Goal: Obtain resource: Obtain resource

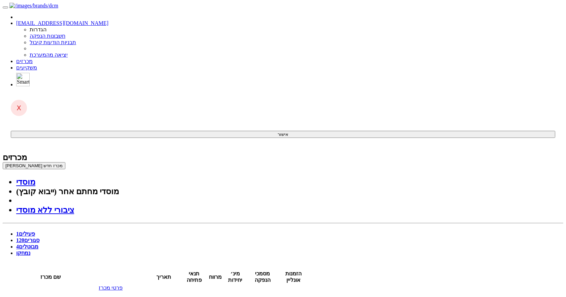
click at [24, 237] on span "120" at bounding box center [20, 240] width 8 height 6
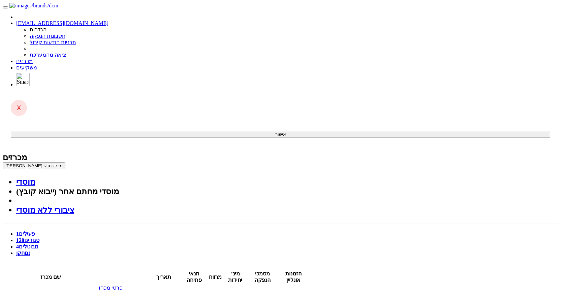
drag, startPoint x: 339, startPoint y: 69, endPoint x: 500, endPoint y: 96, distance: 163.4
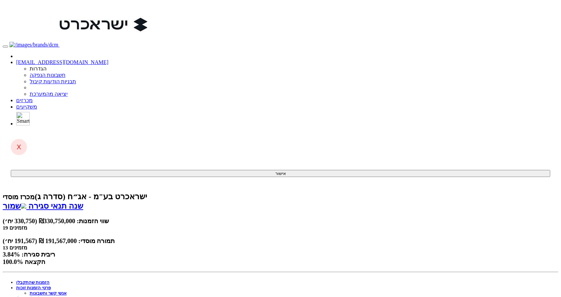
click at [51, 285] on link "פרטי הזמנות זוכות" at bounding box center [33, 287] width 35 height 5
click at [67, 290] on link "אנשי קשר וחשבונות" at bounding box center [48, 292] width 37 height 5
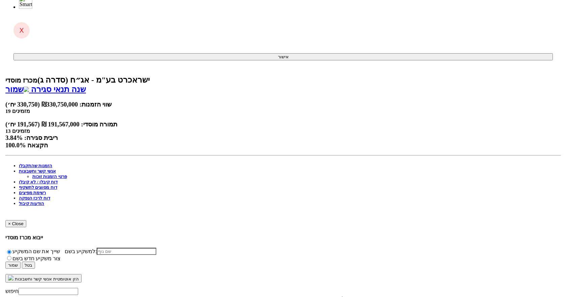
scroll to position [129, 0]
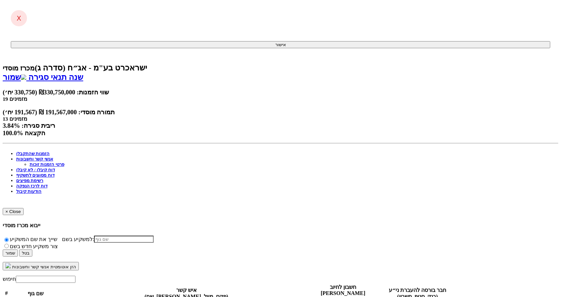
select select "6541782ac2a50cfce29824c3"
select select "6541785fc2a50cfce2982634"
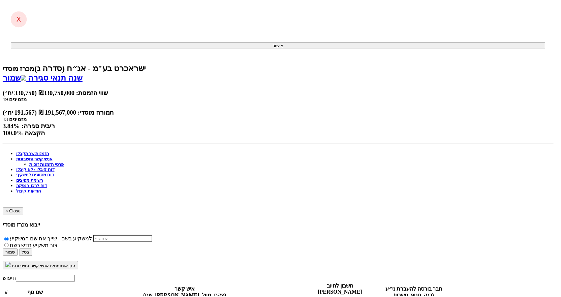
scroll to position [307, 0]
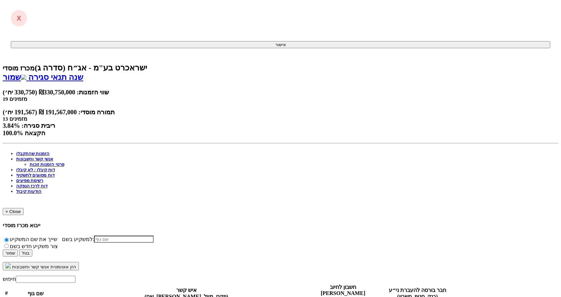
scroll to position [0, 0]
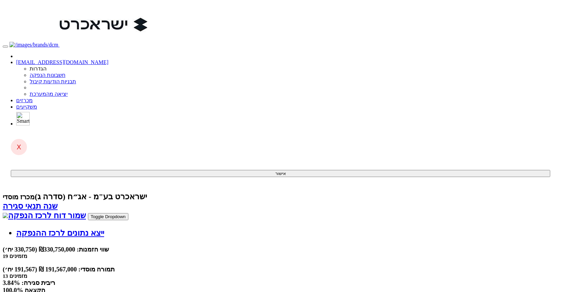
click at [86, 211] on link "שמור דוח לרכז הנפקה" at bounding box center [44, 215] width 83 height 9
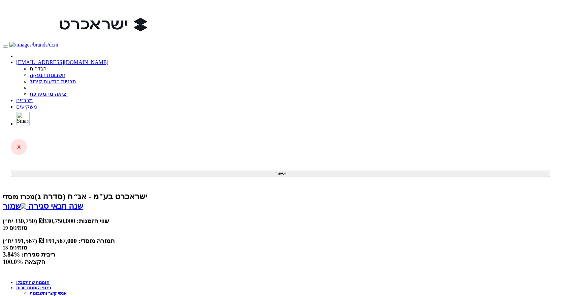
click at [26, 201] on link "שמור" at bounding box center [15, 205] width 24 height 9
click at [49, 279] on link "הזמנות שהתקבלו" at bounding box center [32, 281] width 33 height 5
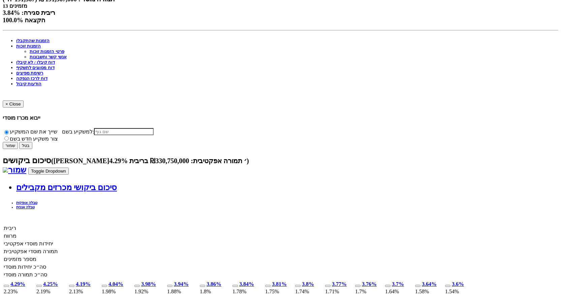
scroll to position [303, 0]
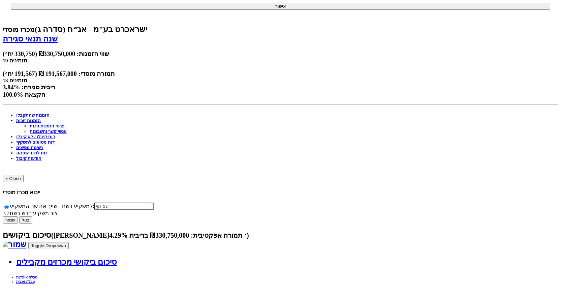
scroll to position [168, 0]
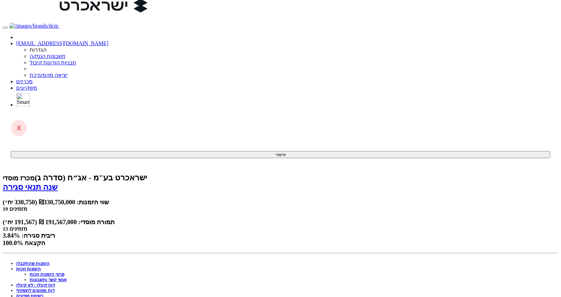
scroll to position [0, 0]
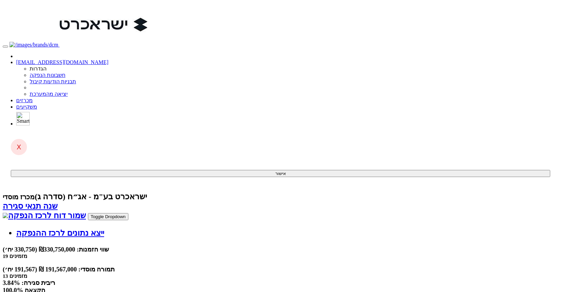
click at [88, 213] on button "Toggle Dropdown" at bounding box center [108, 216] width 40 height 7
click at [104, 228] on link "ייצא נתונים לרכז ההנפקה" at bounding box center [60, 232] width 88 height 9
